Goal: Task Accomplishment & Management: Manage account settings

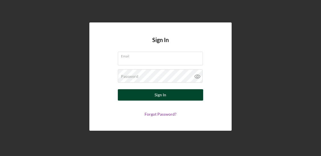
type input "[EMAIL_ADDRESS][DOMAIN_NAME]"
click at [156, 95] on div "Sign In" at bounding box center [161, 94] width 12 height 11
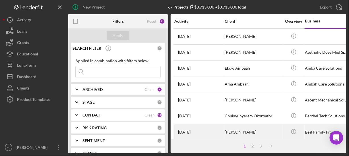
click at [314, 130] on div "Best Family Fitness" at bounding box center [333, 132] width 57 height 15
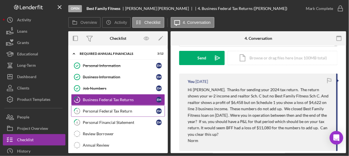
scroll to position [84, 0]
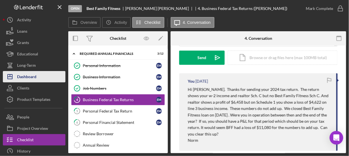
click at [29, 78] on div "Dashboard" at bounding box center [26, 77] width 19 height 13
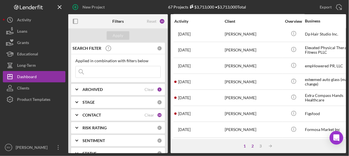
scroll to position [290, 0]
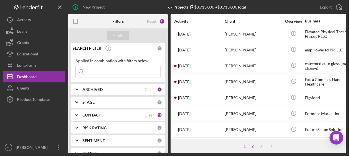
click at [253, 145] on div "2" at bounding box center [253, 146] width 8 height 5
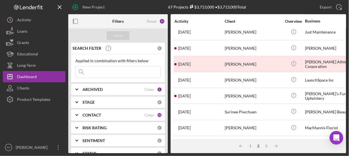
scroll to position [0, 0]
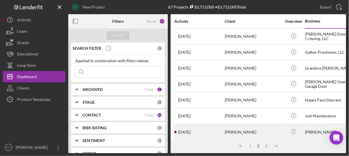
click at [241, 125] on div "[PERSON_NAME]" at bounding box center [253, 132] width 57 height 15
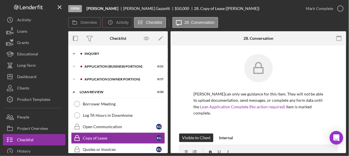
click at [111, 52] on div "INQUIRY" at bounding box center [122, 53] width 76 height 3
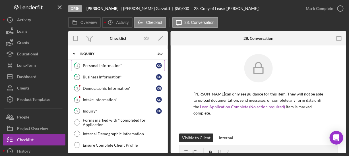
click at [108, 67] on div "Personal Information*" at bounding box center [119, 65] width 73 height 5
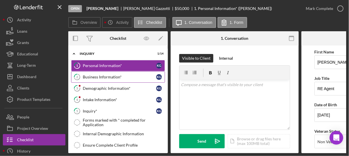
click at [112, 79] on div "Business Information*" at bounding box center [119, 77] width 73 height 5
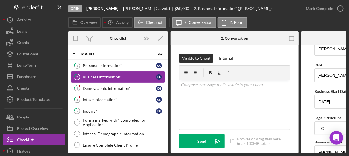
scroll to position [13, 0]
